Goal: Task Accomplishment & Management: Use online tool/utility

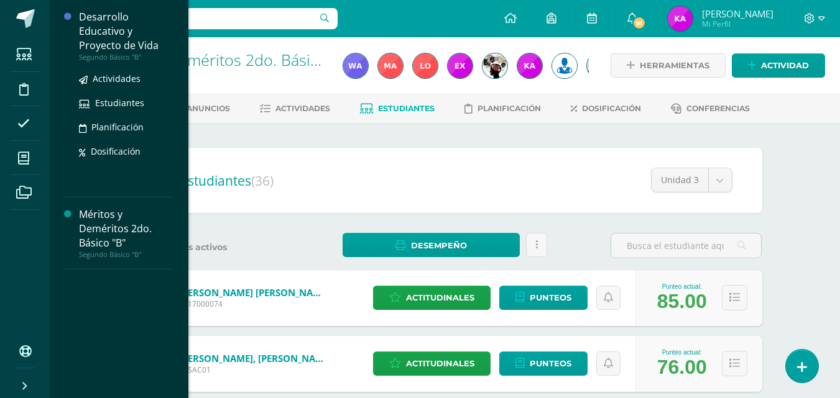
click at [122, 43] on div "Desarrollo Educativo y Proyecto de Vida" at bounding box center [126, 31] width 94 height 43
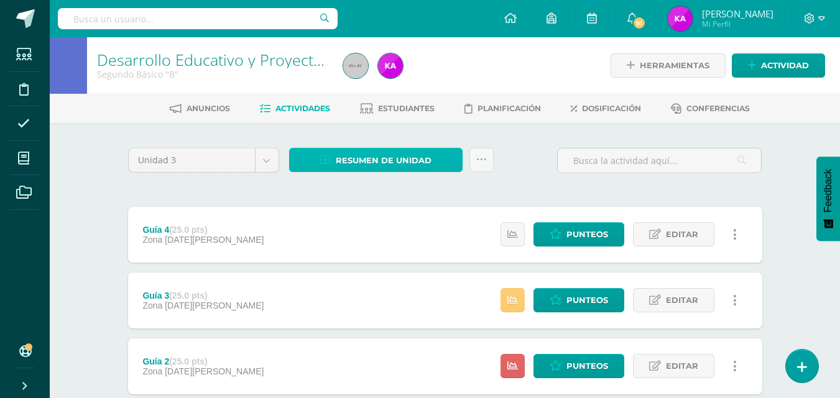
click at [356, 160] on span "Resumen de unidad" at bounding box center [384, 160] width 96 height 23
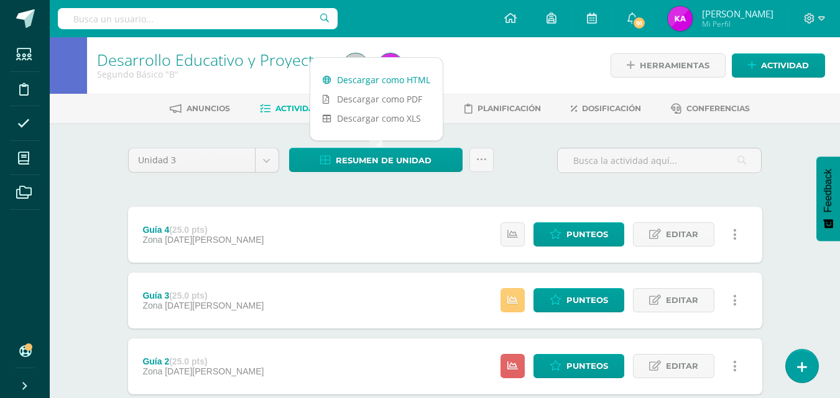
click at [361, 78] on link "Descargar como HTML" at bounding box center [376, 79] width 132 height 19
